Goal: Task Accomplishment & Management: Complete application form

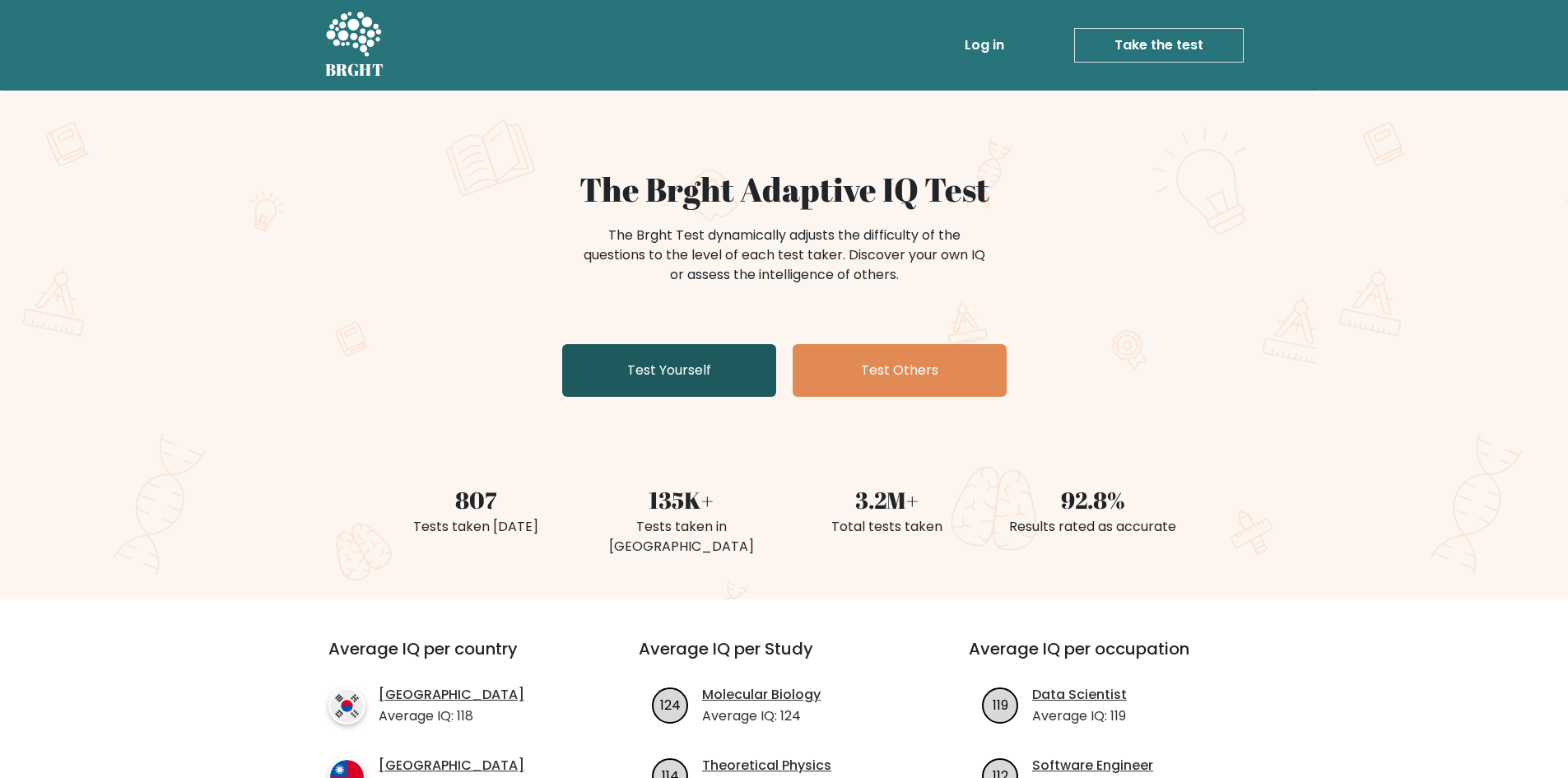
click at [685, 392] on link "Test Yourself" at bounding box center [669, 370] width 214 height 53
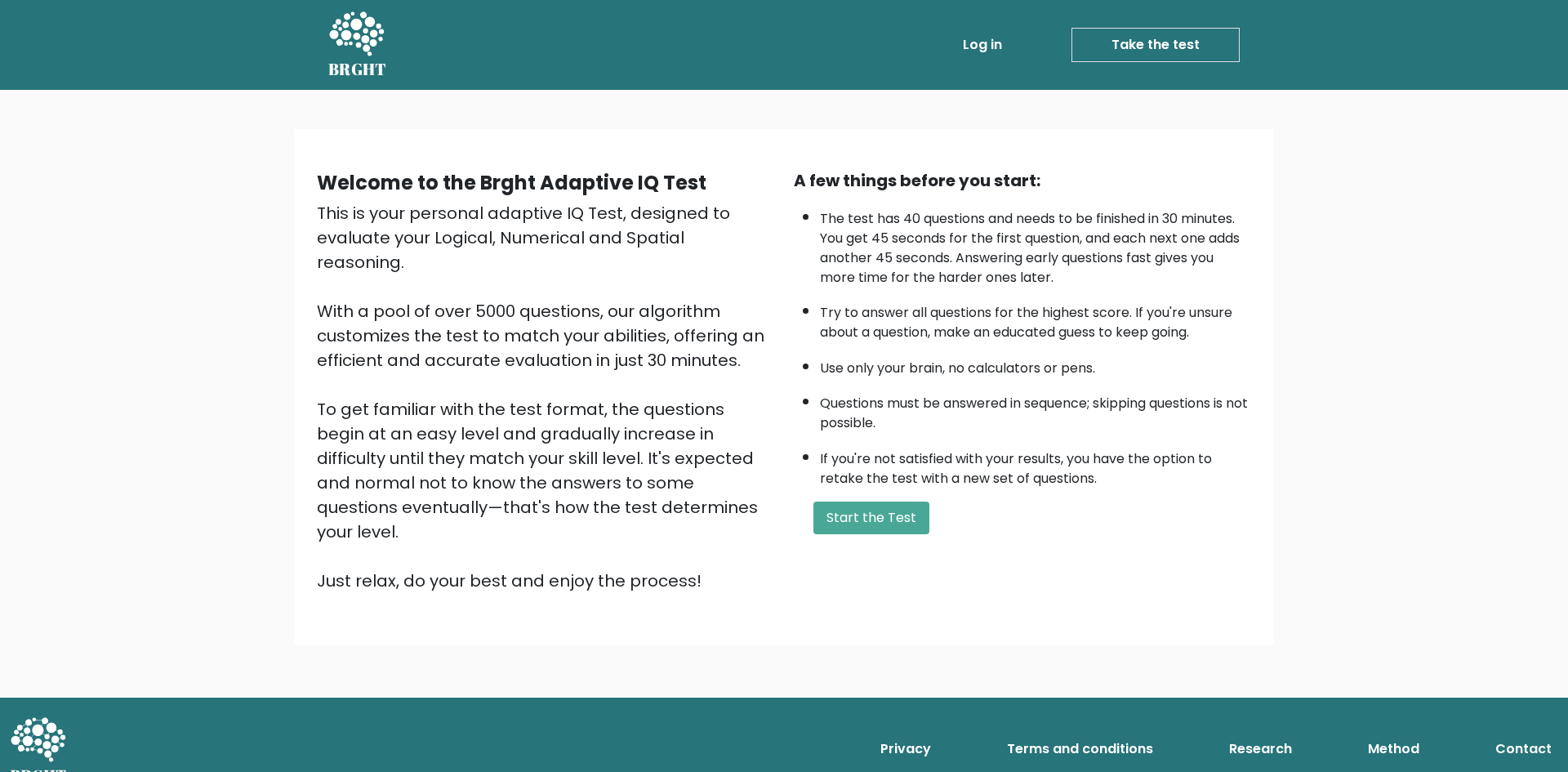
drag, startPoint x: 882, startPoint y: 503, endPoint x: 876, endPoint y: 492, distance: 12.5
click at [879, 493] on div "A few things before you start: The test has 40 questions and needs to be finish…" at bounding box center [1022, 380] width 477 height 425
click at [889, 502] on button "Start the Test" at bounding box center [872, 518] width 116 height 33
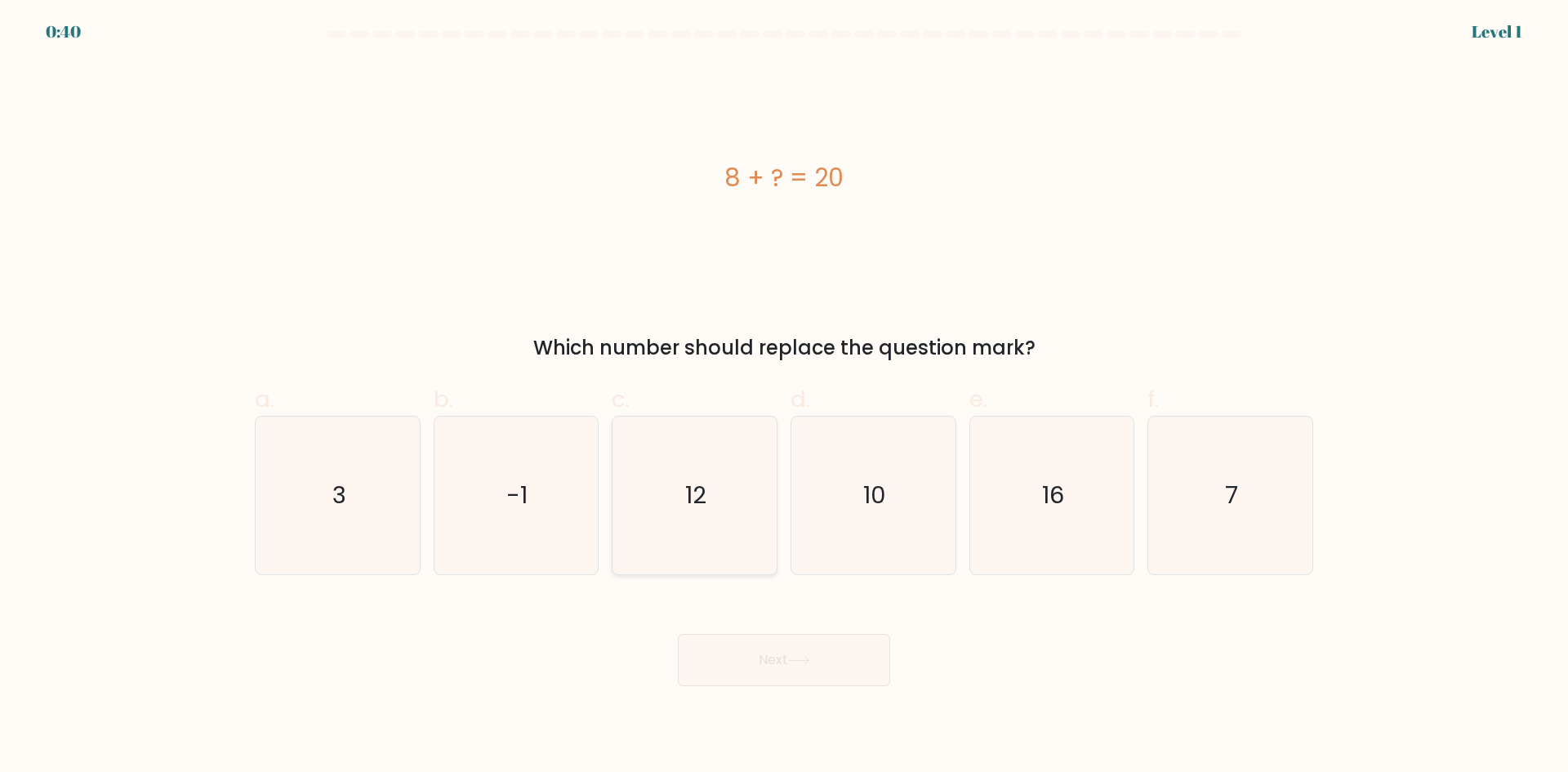
click at [692, 492] on text "12" at bounding box center [696, 495] width 21 height 33
click at [784, 397] on input "c. 12" at bounding box center [784, 392] width 1 height 11
radio input "true"
click at [734, 652] on button "Next" at bounding box center [784, 660] width 212 height 53
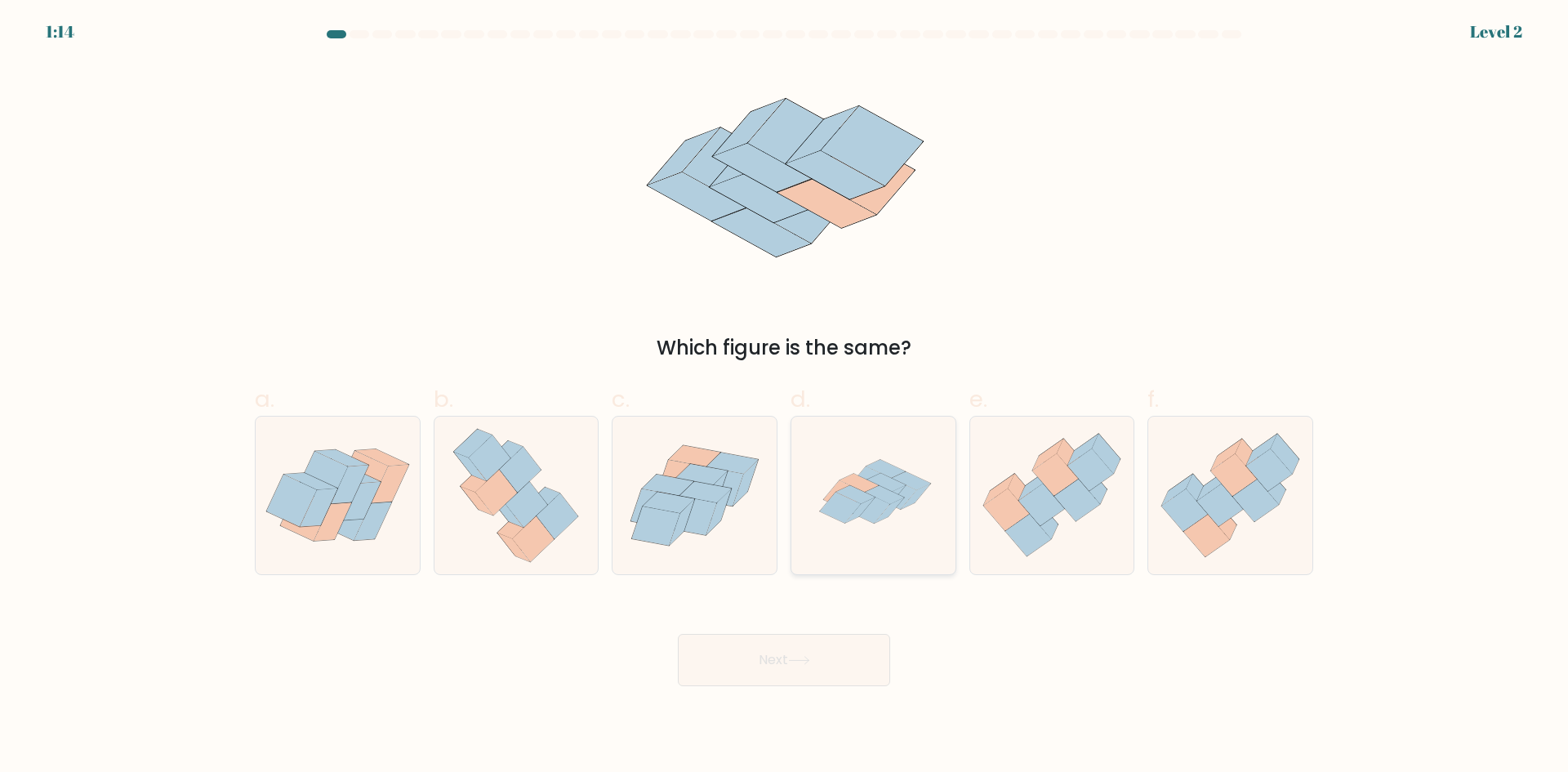
click at [901, 494] on icon at bounding box center [895, 494] width 41 height 31
click at [784, 397] on input "d." at bounding box center [784, 392] width 1 height 11
radio input "true"
click at [810, 661] on icon at bounding box center [799, 660] width 22 height 9
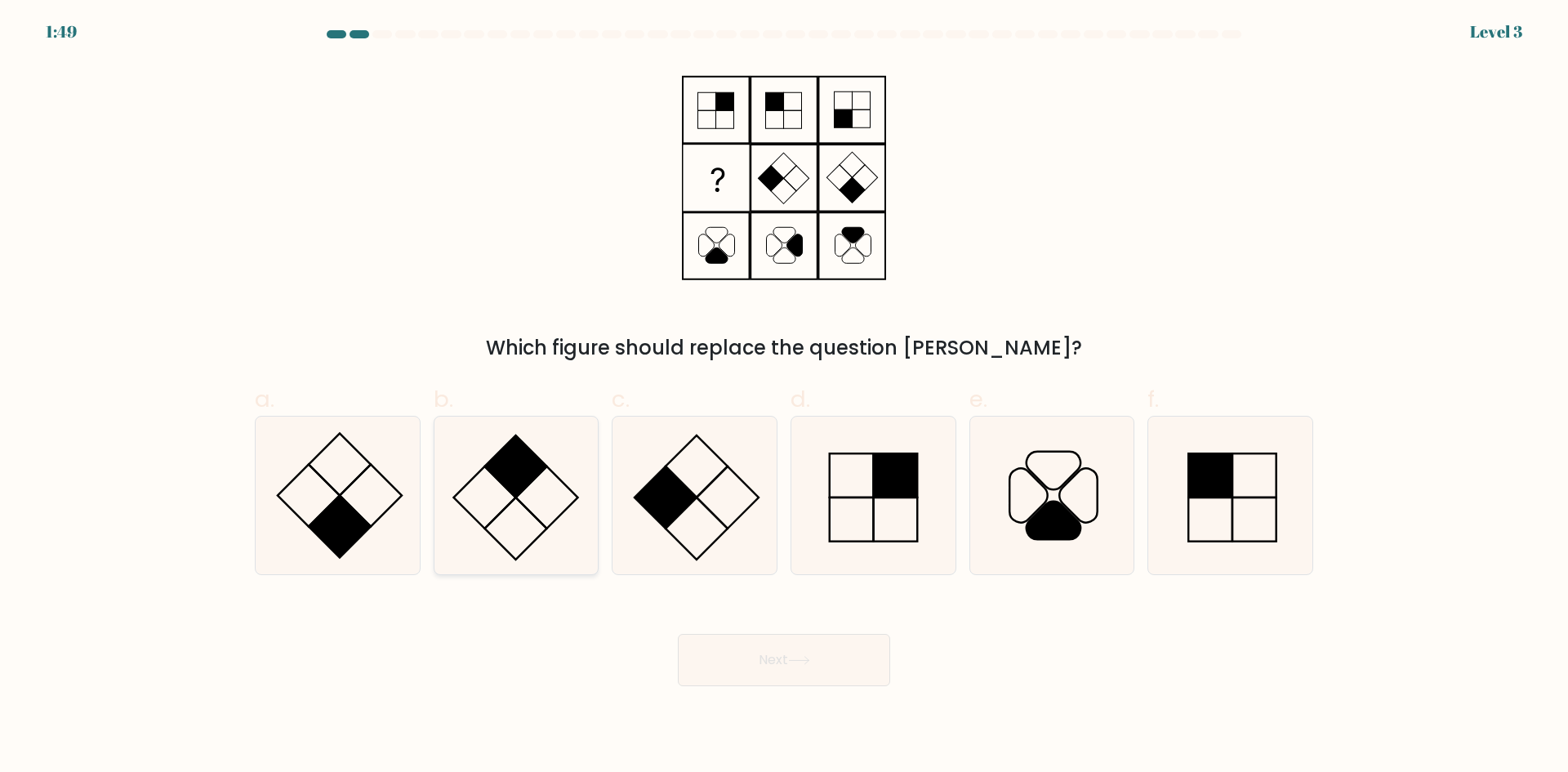
click at [505, 497] on icon at bounding box center [516, 495] width 158 height 158
click at [784, 397] on input "b." at bounding box center [784, 392] width 1 height 11
radio input "true"
click at [844, 701] on body "1:48 Level 3" at bounding box center [784, 386] width 1568 height 772
click at [832, 629] on div "Next" at bounding box center [784, 640] width 1077 height 92
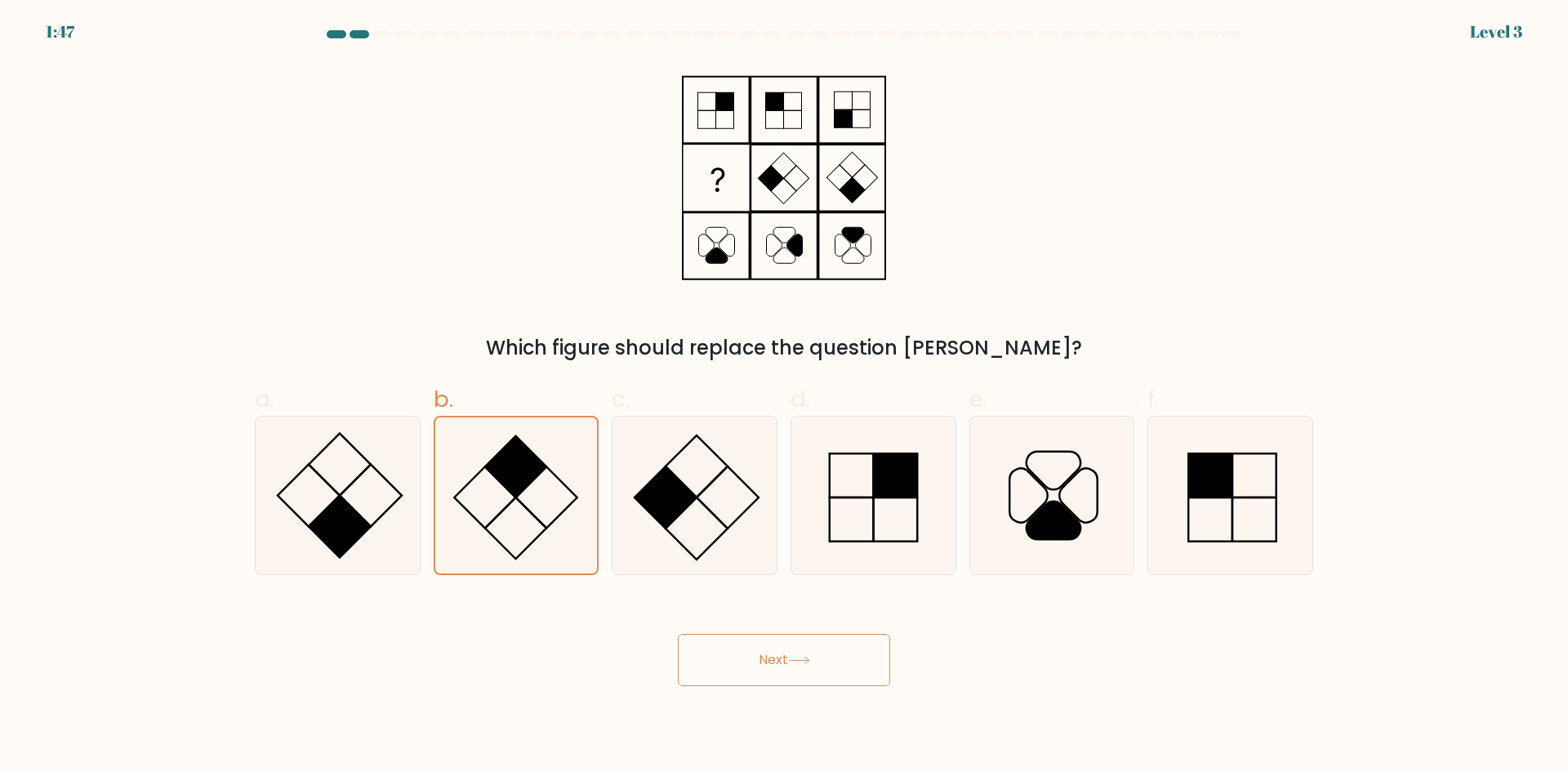
click at [817, 662] on button "Next" at bounding box center [784, 660] width 212 height 53
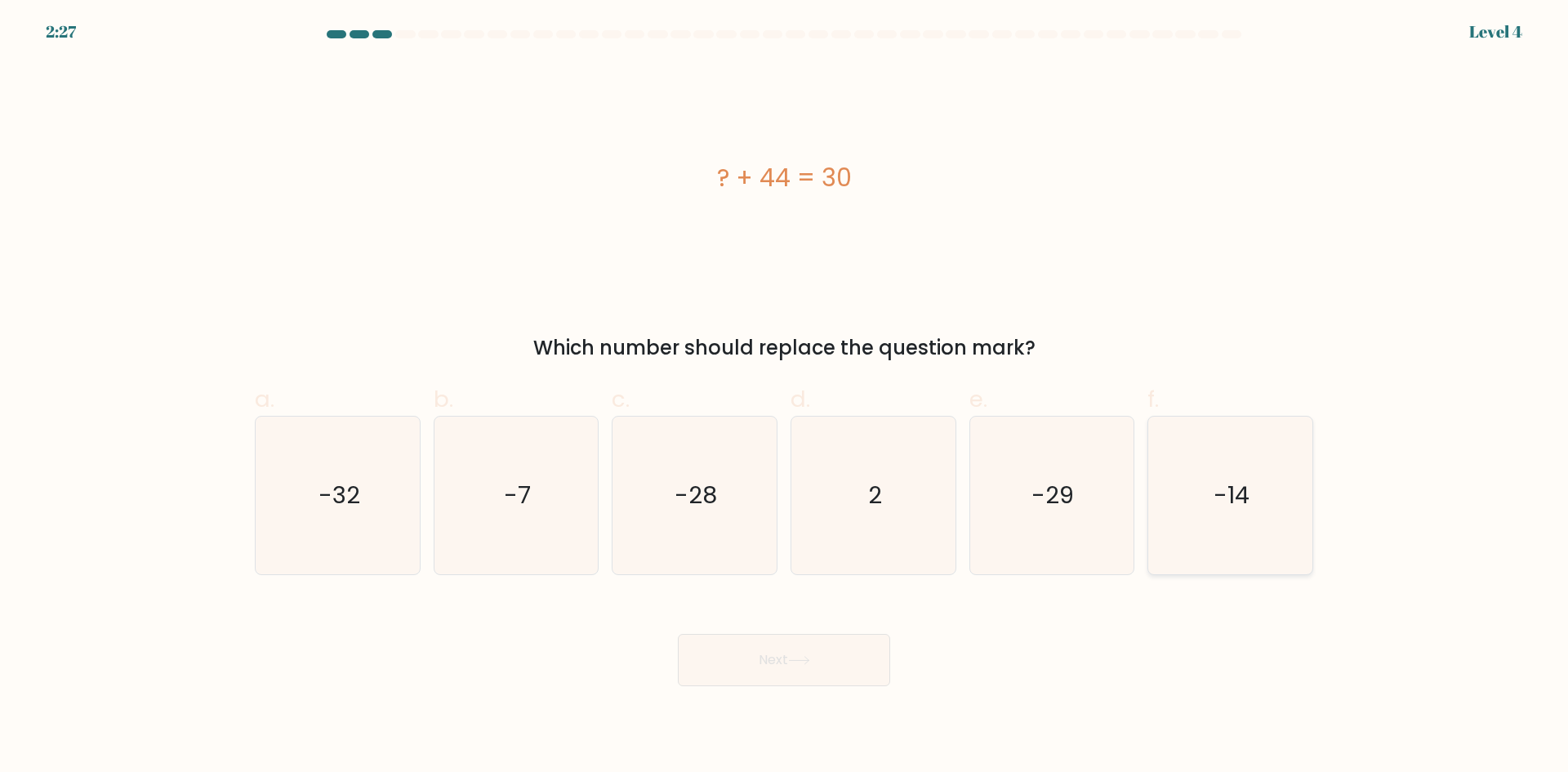
drag, startPoint x: 1262, startPoint y: 529, endPoint x: 1251, endPoint y: 533, distance: 11.7
click at [1251, 533] on icon "-14" at bounding box center [1230, 495] width 158 height 158
click at [784, 397] on input "f. -14" at bounding box center [784, 392] width 1 height 11
radio input "true"
click at [851, 663] on button "Next" at bounding box center [784, 660] width 212 height 53
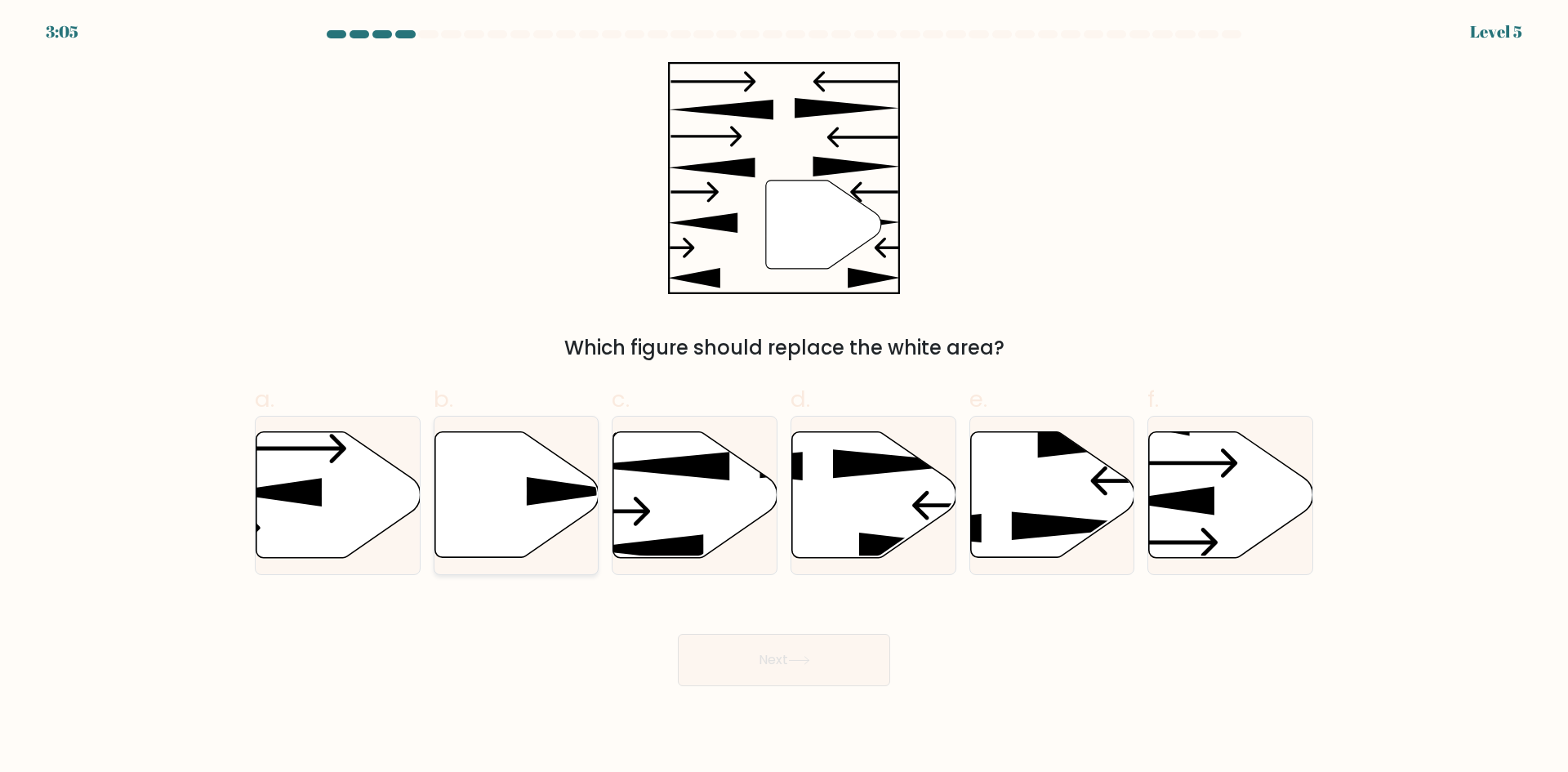
click at [545, 500] on icon at bounding box center [576, 492] width 99 height 29
click at [784, 397] on input "b." at bounding box center [784, 392] width 1 height 11
radio input "true"
click at [757, 659] on button "Next" at bounding box center [784, 660] width 212 height 53
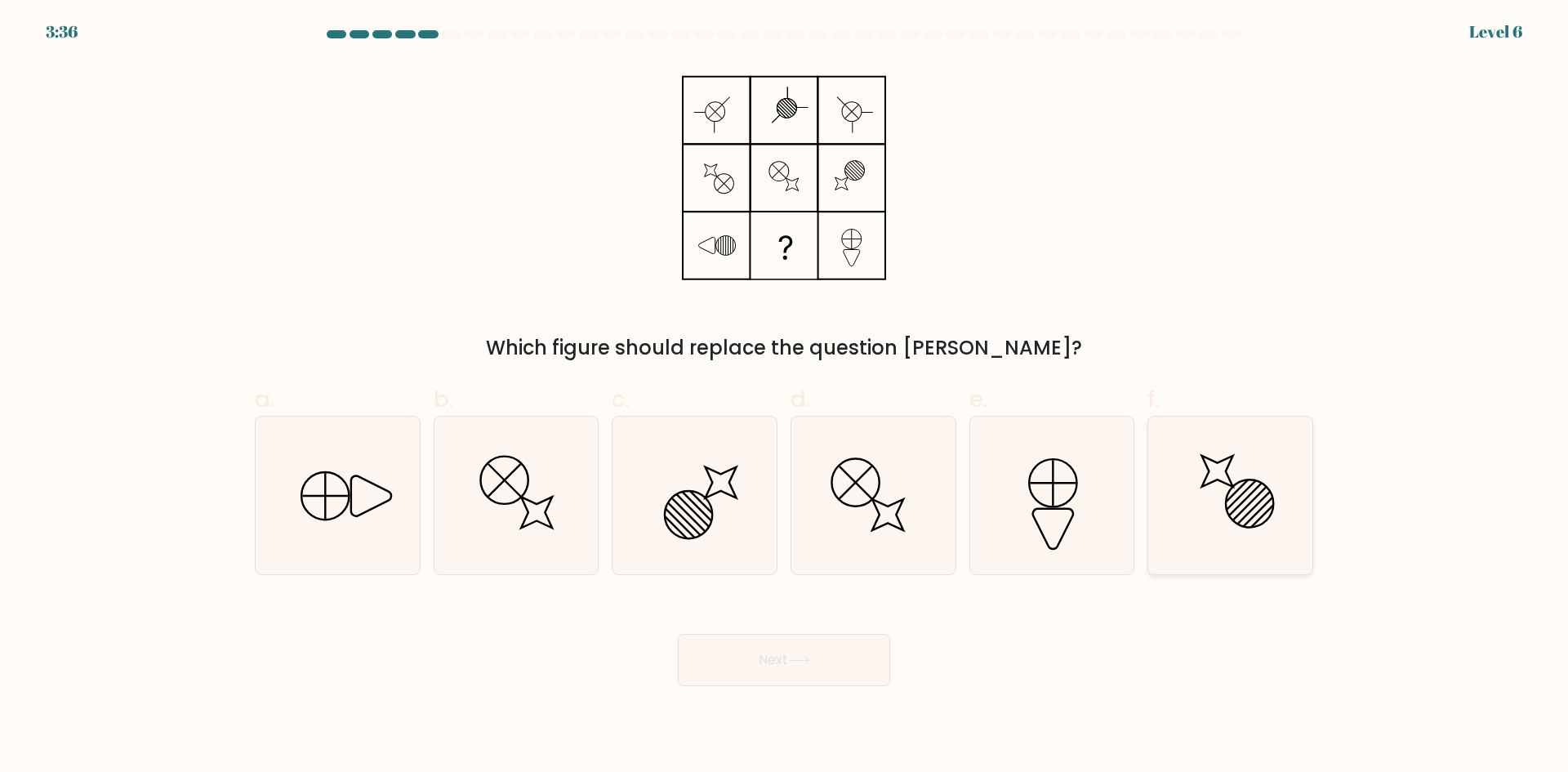
click at [1261, 483] on line at bounding box center [1245, 499] width 33 height 33
click at [784, 397] on input "f." at bounding box center [784, 392] width 1 height 11
radio input "true"
click at [808, 664] on icon at bounding box center [799, 660] width 22 height 9
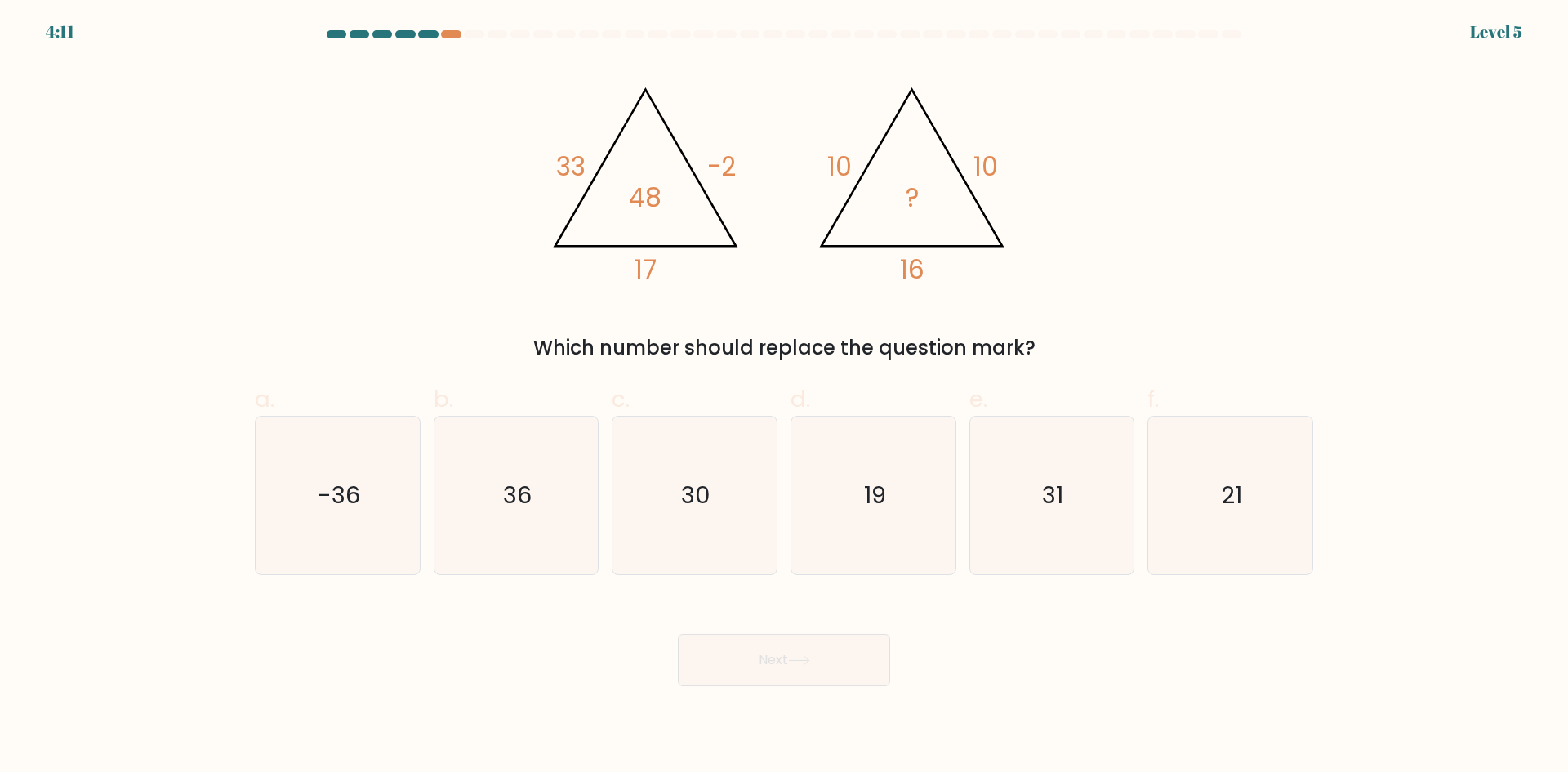
drag, startPoint x: 560, startPoint y: 529, endPoint x: 698, endPoint y: 619, distance: 164.8
click at [586, 549] on icon "36" at bounding box center [516, 495] width 158 height 158
click at [784, 397] on input "b. 36" at bounding box center [784, 392] width 1 height 11
radio input "true"
click at [765, 669] on button "Next" at bounding box center [784, 660] width 212 height 53
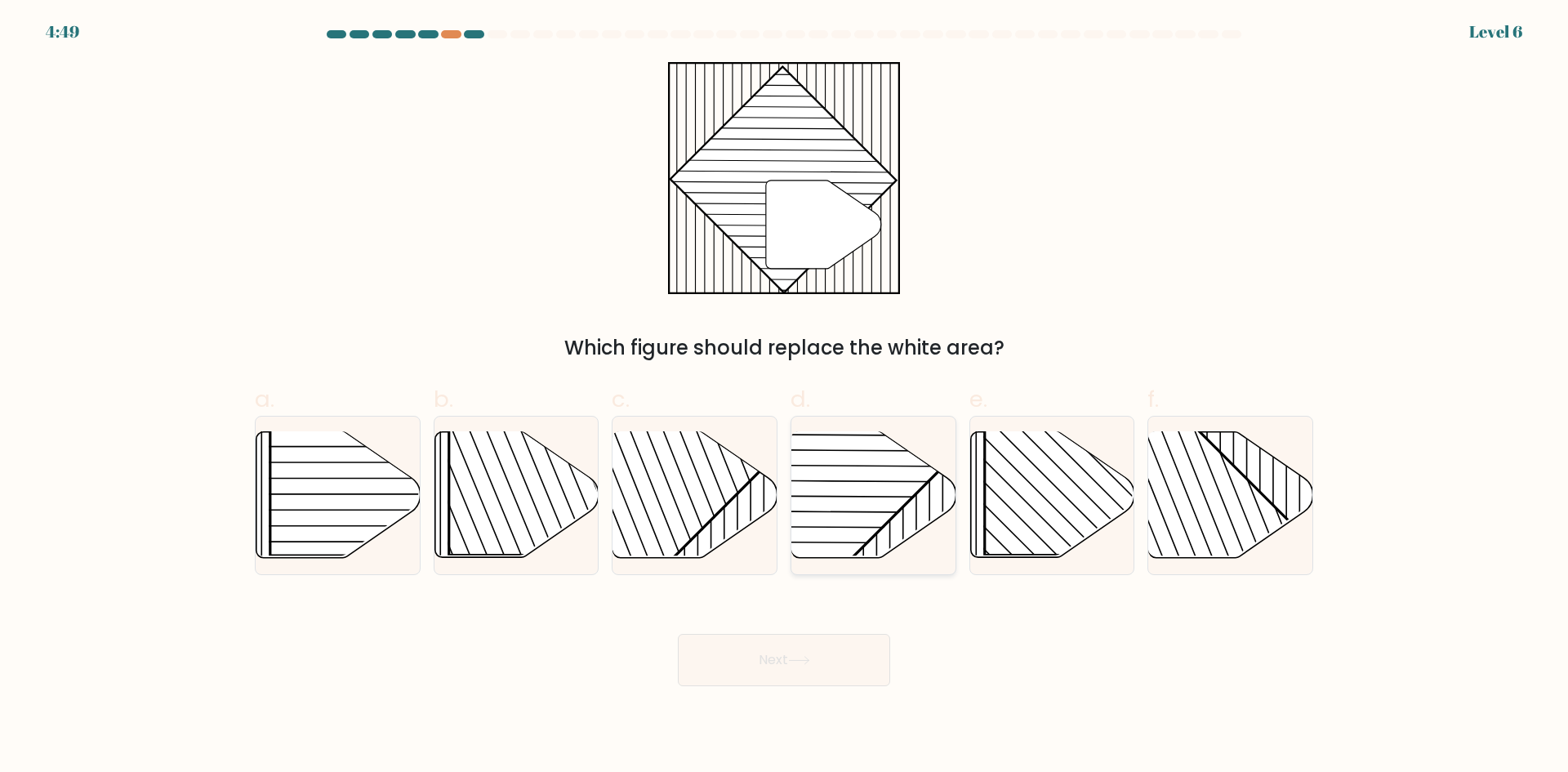
click at [905, 503] on rect at bounding box center [816, 430] width 322 height 322
click at [784, 397] on input "d." at bounding box center [784, 392] width 1 height 11
radio input "true"
drag, startPoint x: 803, startPoint y: 669, endPoint x: 814, endPoint y: 656, distance: 17.0
click at [813, 657] on button "Next" at bounding box center [784, 660] width 212 height 53
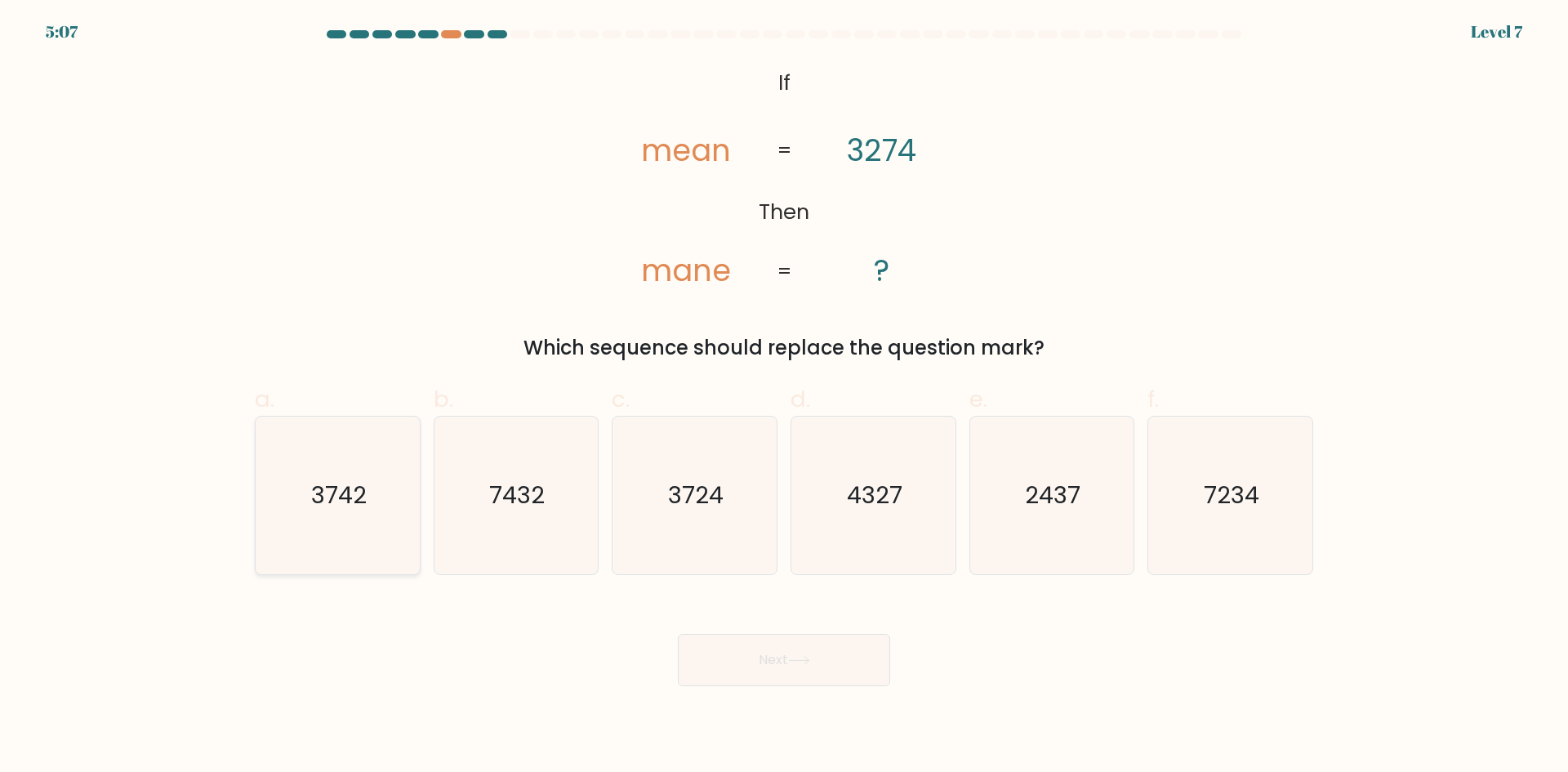
drag, startPoint x: 336, startPoint y: 511, endPoint x: 401, endPoint y: 523, distance: 66.1
click at [344, 513] on icon "3742" at bounding box center [337, 495] width 158 height 158
click at [784, 397] on input "a. 3742" at bounding box center [784, 392] width 1 height 11
radio input "true"
click at [728, 660] on button "Next" at bounding box center [784, 660] width 212 height 53
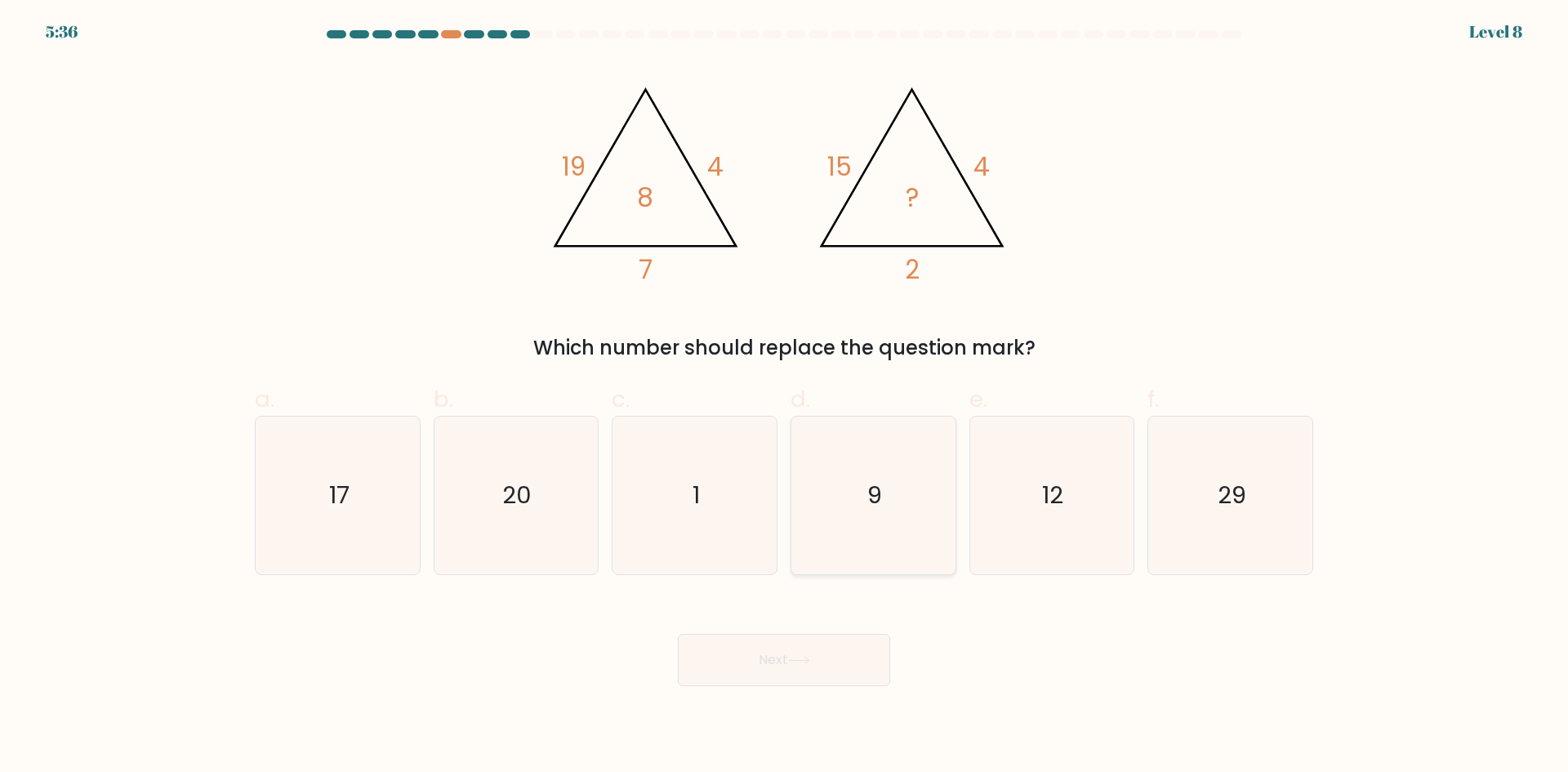
click at [896, 492] on icon "9" at bounding box center [873, 495] width 158 height 158
click at [784, 397] on input "d. 9" at bounding box center [784, 392] width 1 height 11
radio input "true"
click at [842, 666] on button "Next" at bounding box center [784, 660] width 212 height 53
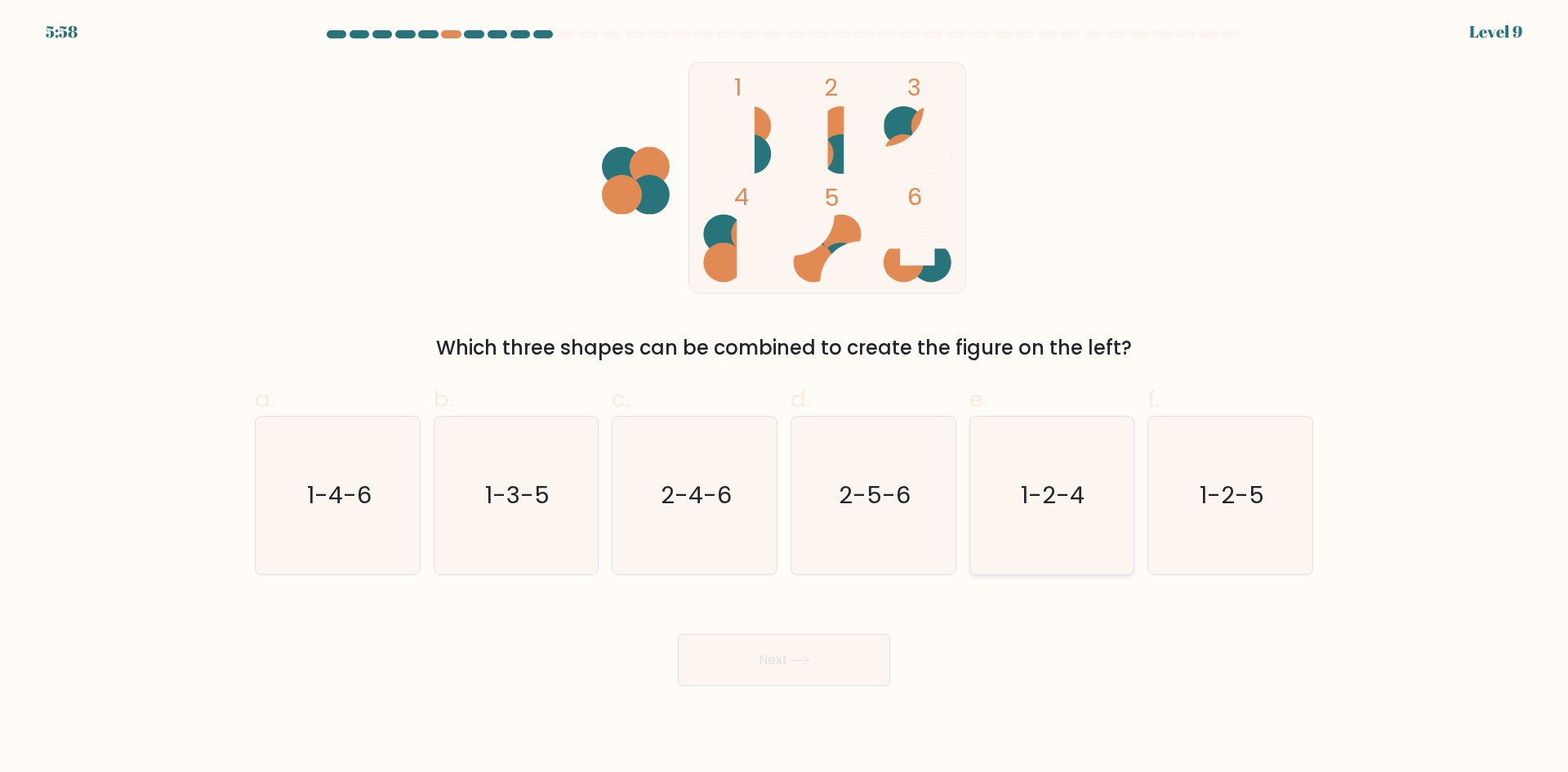
click at [1022, 487] on text "1-2-4" at bounding box center [1053, 495] width 63 height 33
click at [784, 397] on input "e. 1-2-4" at bounding box center [784, 392] width 1 height 11
radio input "true"
click at [825, 643] on button "Next" at bounding box center [784, 660] width 212 height 53
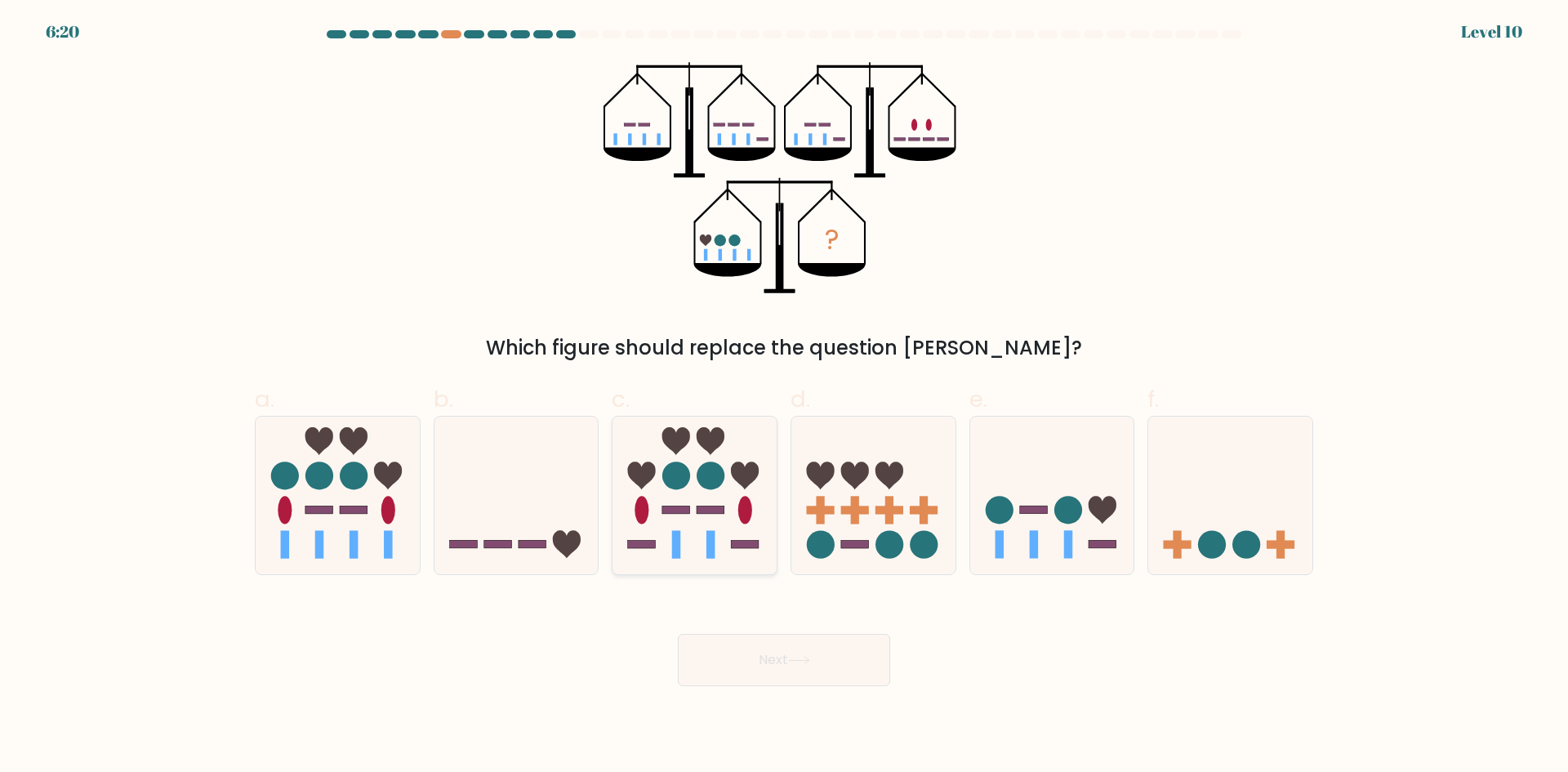
click at [715, 516] on icon at bounding box center [694, 494] width 164 height 135
click at [784, 397] on input "c." at bounding box center [784, 392] width 1 height 11
radio input "true"
click at [829, 637] on button "Next" at bounding box center [784, 660] width 212 height 53
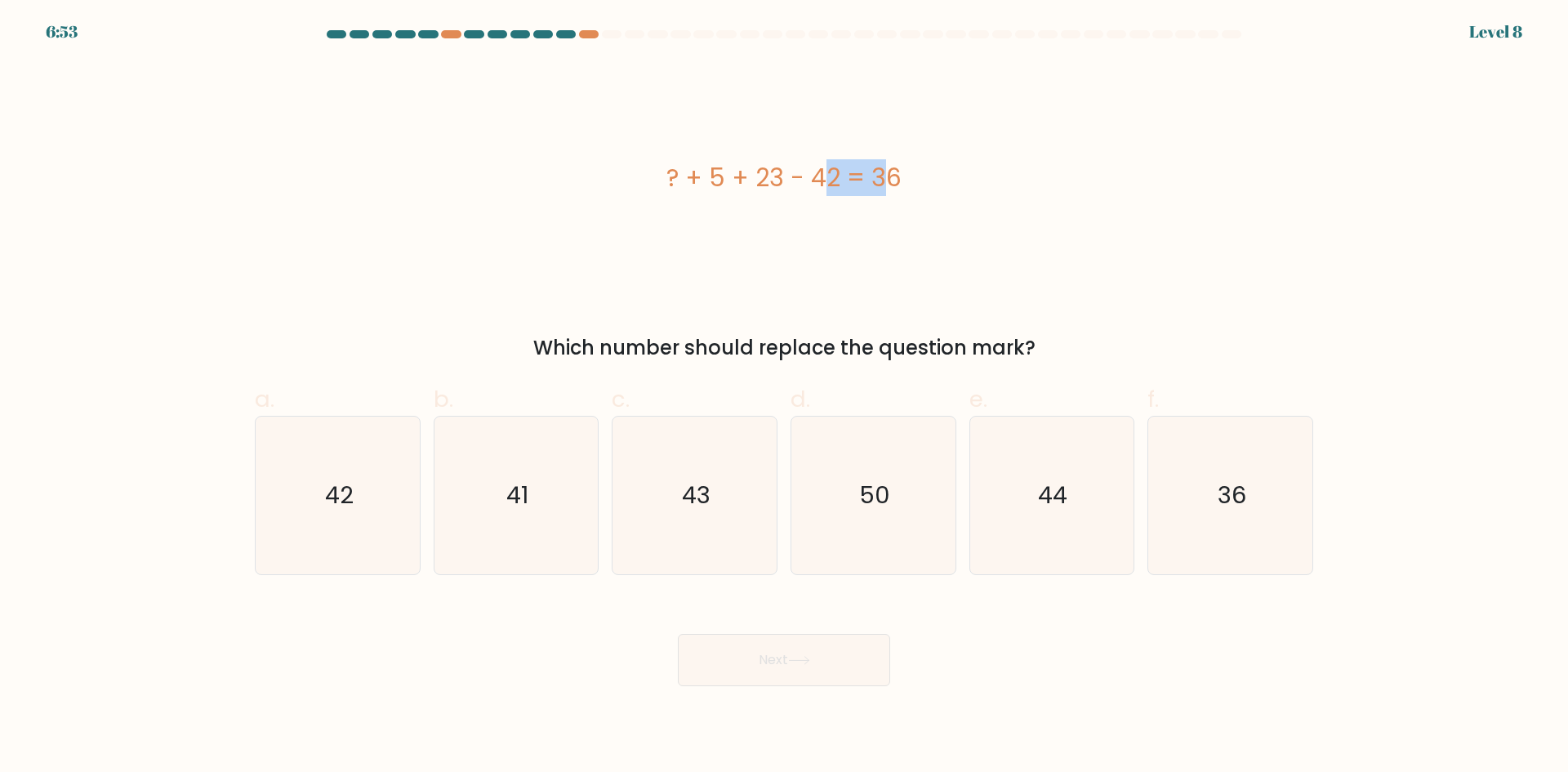
drag, startPoint x: 718, startPoint y: 176, endPoint x: 788, endPoint y: 176, distance: 70.0
click at [787, 176] on div "? + 5 + 23 - 42 = 36" at bounding box center [784, 178] width 1058 height 37
click at [779, 228] on div "? + 5 + 23 - 42 = 36" at bounding box center [784, 178] width 1058 height 232
drag, startPoint x: 712, startPoint y: 168, endPoint x: 818, endPoint y: 170, distance: 106.0
click at [817, 170] on div "? + 5 + 23 - 42 = 36" at bounding box center [784, 178] width 1058 height 37
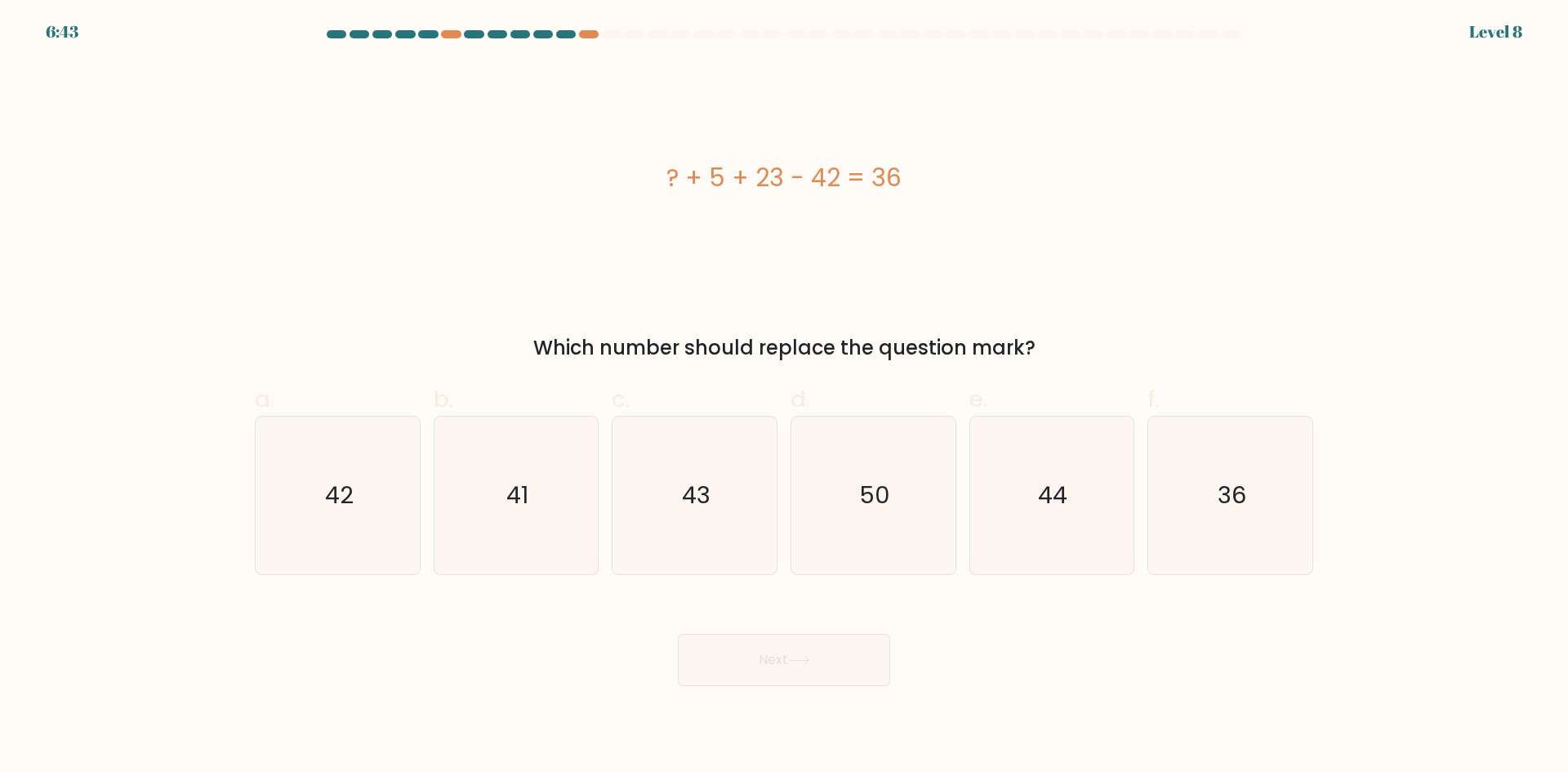
click at [765, 261] on div "? + 5 + 23 - 42 = 36" at bounding box center [784, 178] width 1058 height 232
drag, startPoint x: 812, startPoint y: 174, endPoint x: 836, endPoint y: 182, distance: 25.3
click at [836, 182] on div "? + 5 + 23 - 42 = 36" at bounding box center [784, 178] width 1058 height 37
click at [805, 212] on div "? + 5 + 23 - 42 = 36" at bounding box center [784, 178] width 1058 height 232
